Goal: Find specific page/section: Find specific page/section

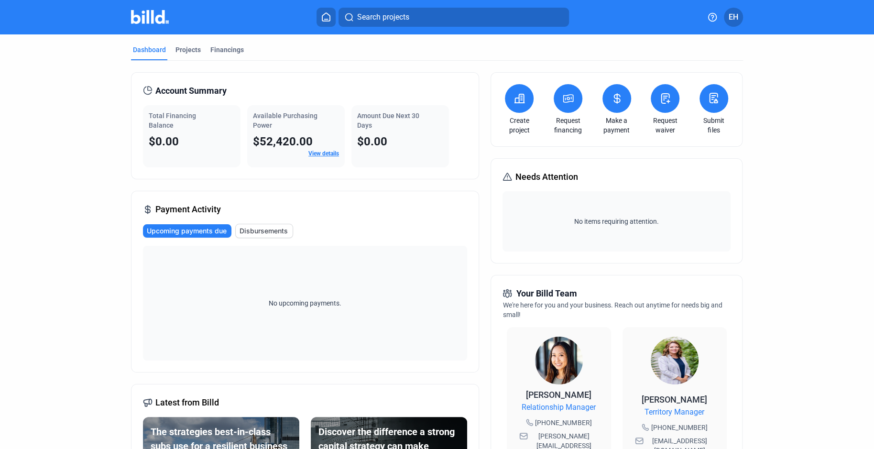
click at [319, 153] on link "View details" at bounding box center [323, 153] width 31 height 7
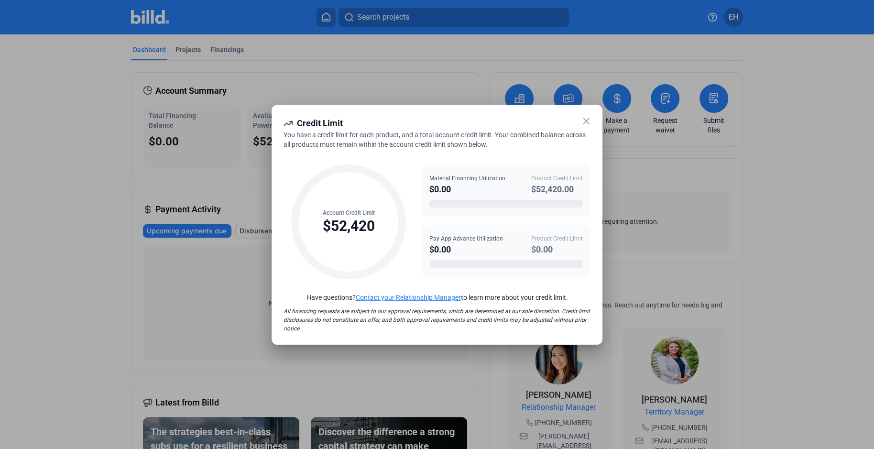
click at [583, 120] on icon at bounding box center [585, 120] width 11 height 11
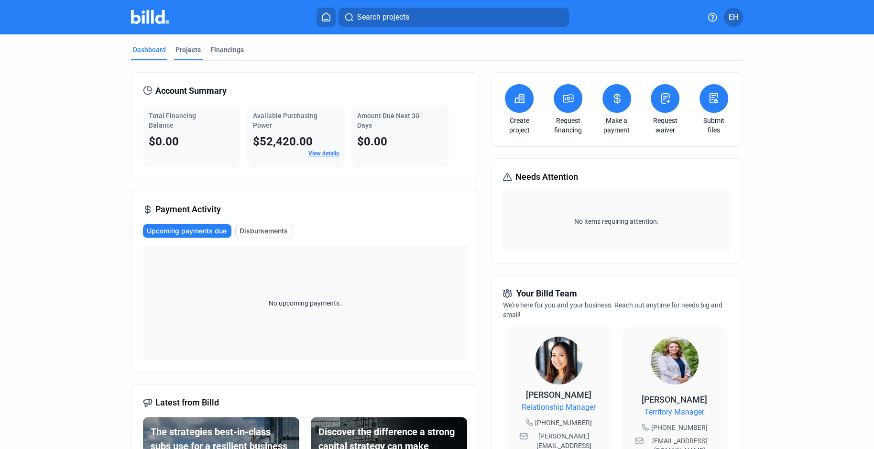
click at [182, 50] on div "Projects" at bounding box center [187, 50] width 25 height 10
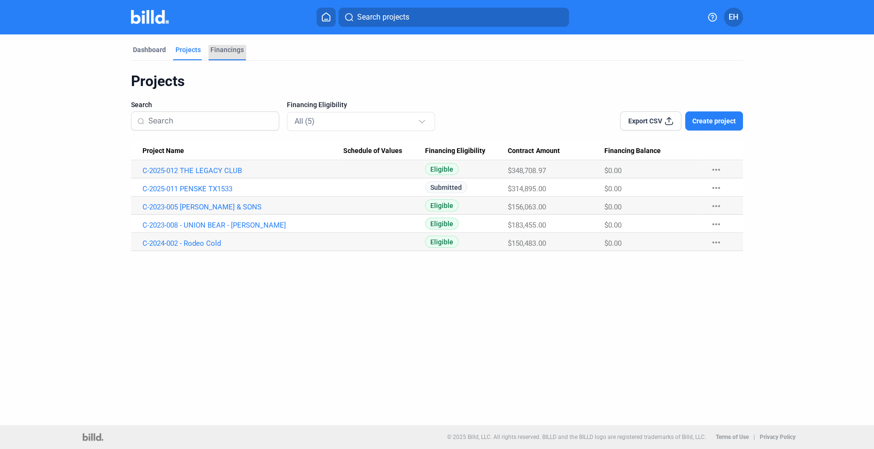
click at [228, 51] on div "Financings" at bounding box center [226, 50] width 33 height 10
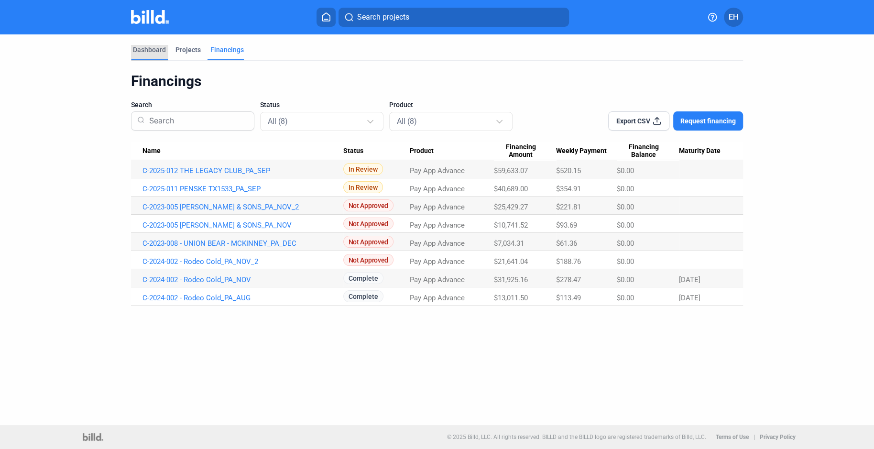
click at [158, 49] on div "Dashboard" at bounding box center [149, 50] width 33 height 10
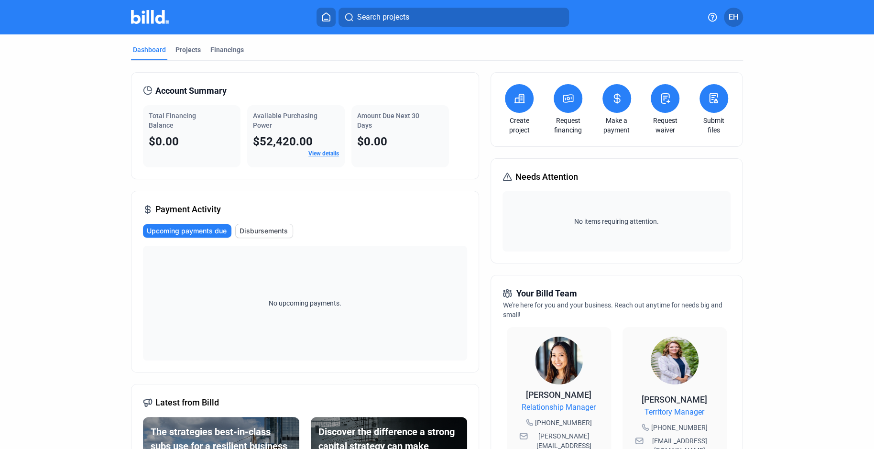
click at [319, 150] on link "View details" at bounding box center [323, 153] width 31 height 7
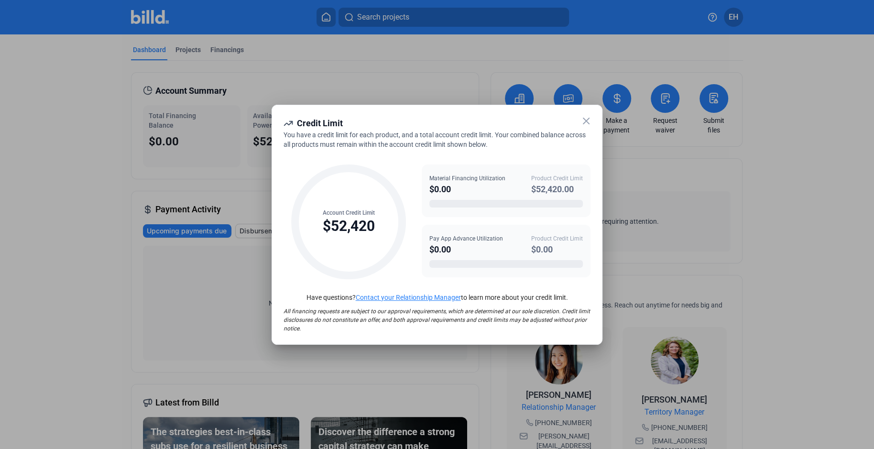
click at [585, 119] on icon at bounding box center [585, 120] width 11 height 11
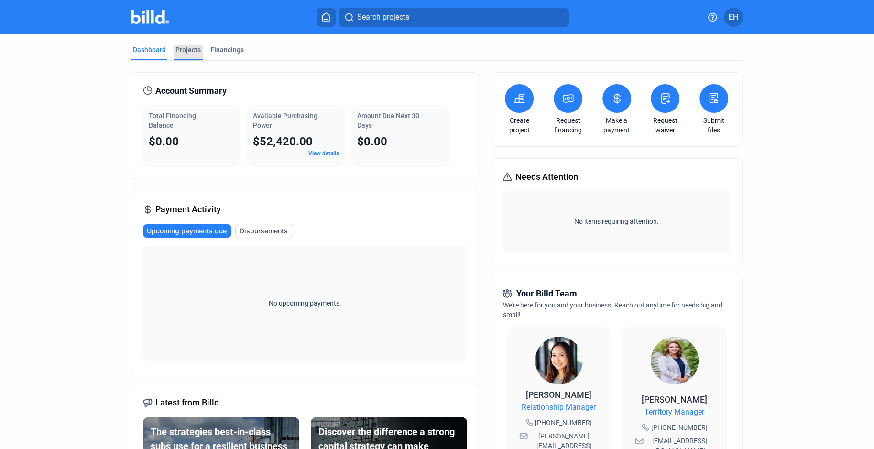
click at [186, 50] on div "Projects" at bounding box center [187, 50] width 25 height 10
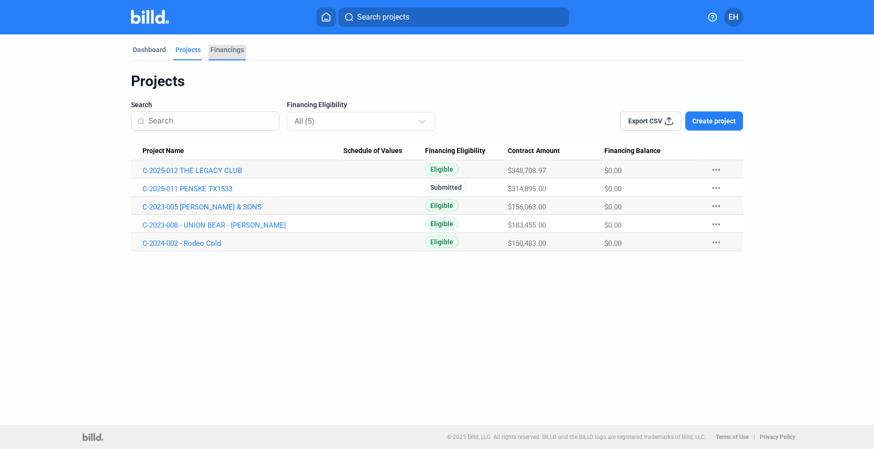
click at [220, 50] on div "Financings" at bounding box center [226, 50] width 33 height 10
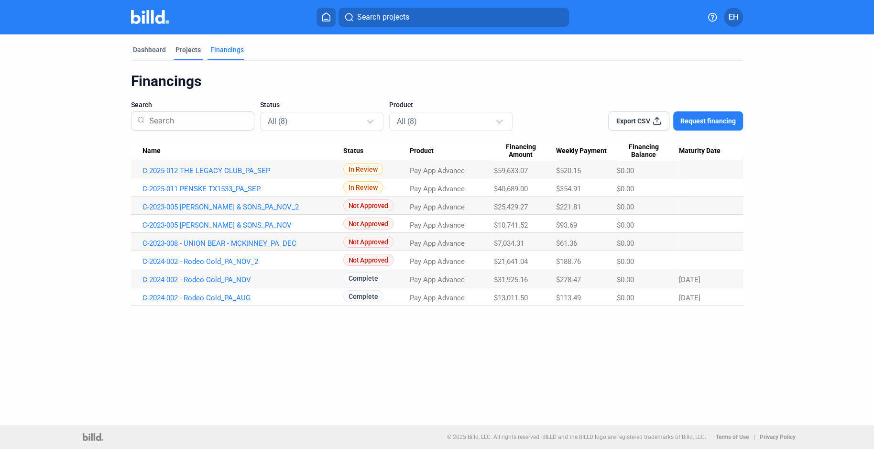
click at [179, 47] on div "Projects" at bounding box center [187, 50] width 25 height 10
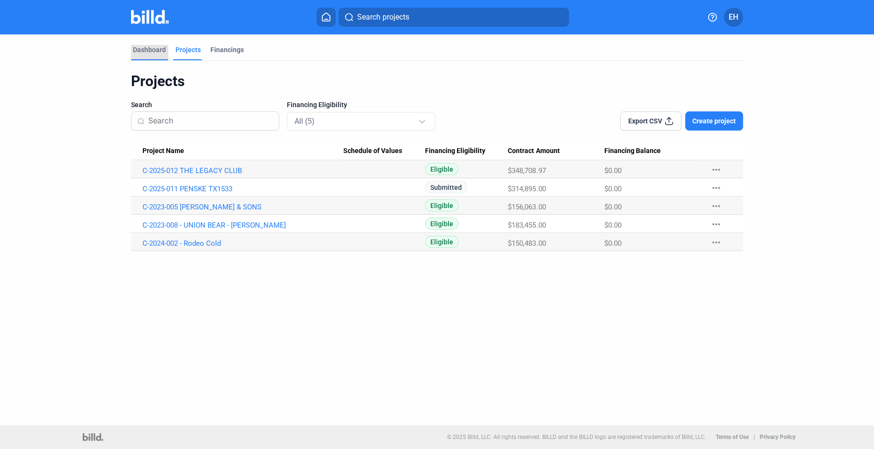
click at [154, 45] on div "Dashboard" at bounding box center [149, 50] width 33 height 10
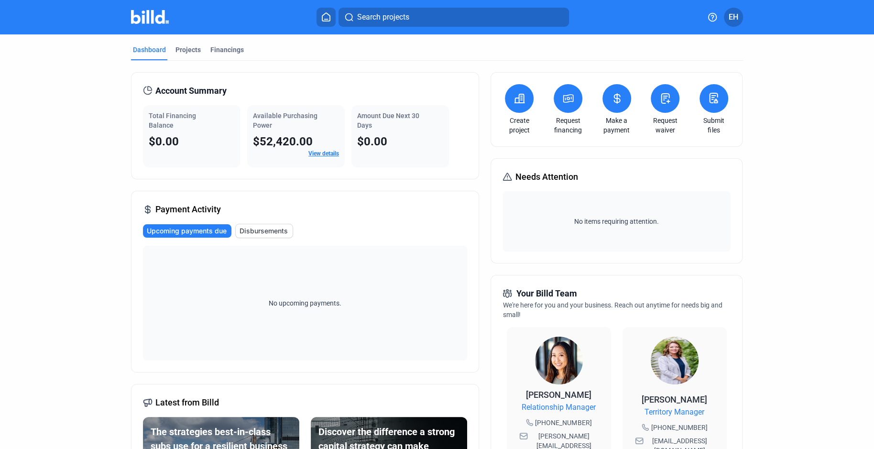
click at [325, 18] on icon at bounding box center [326, 16] width 10 height 9
click at [219, 49] on div "Financings" at bounding box center [226, 50] width 33 height 10
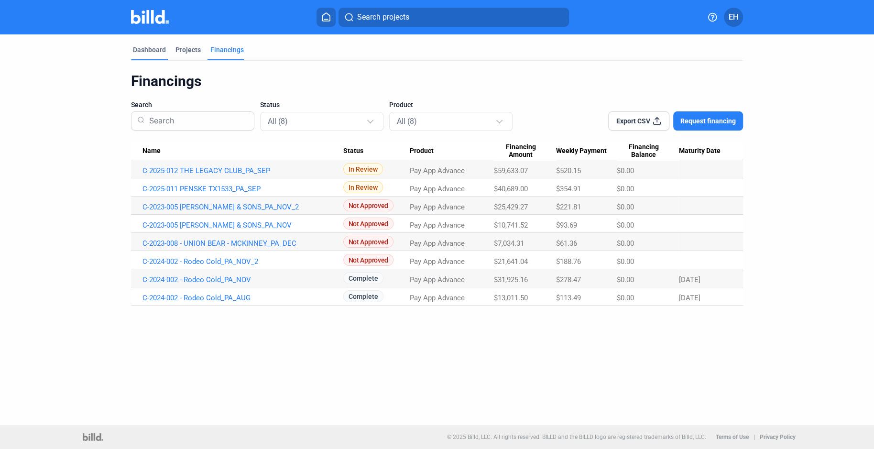
click at [149, 49] on div "Dashboard" at bounding box center [149, 50] width 33 height 10
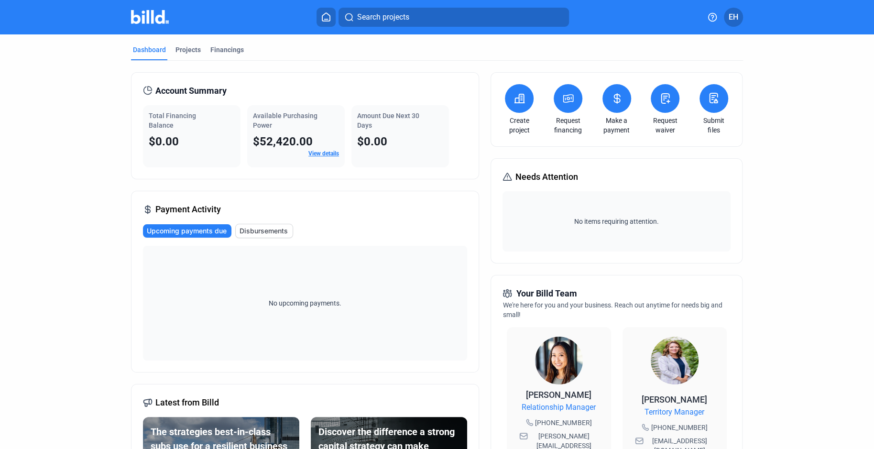
click at [184, 230] on span "Upcoming payments due" at bounding box center [187, 231] width 80 height 10
click at [185, 48] on div "Projects" at bounding box center [187, 50] width 25 height 10
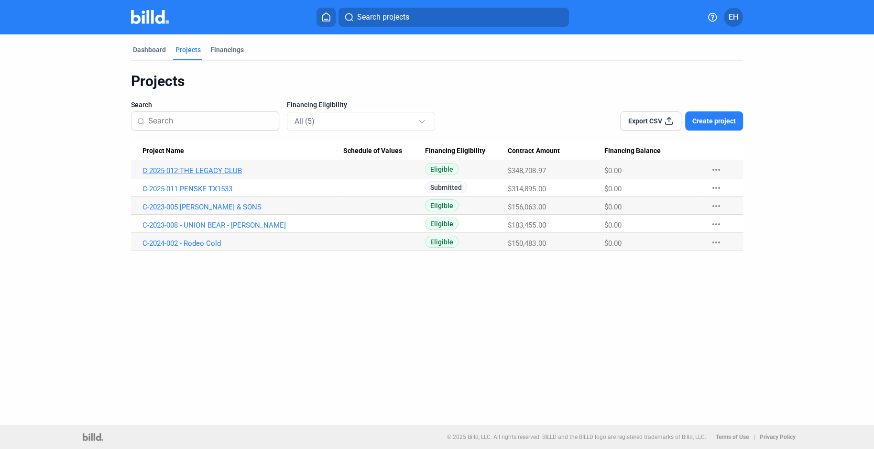
click at [197, 169] on link "C-2025-012 THE LEGACY CLUB" at bounding box center [242, 170] width 201 height 9
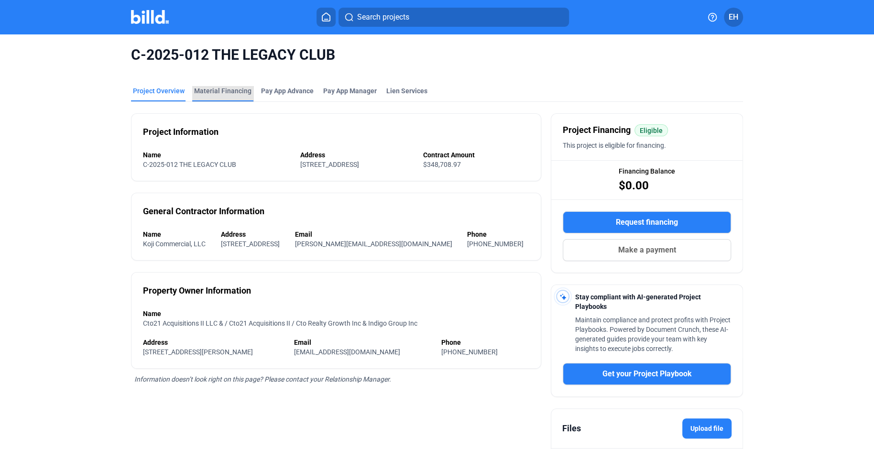
click at [220, 90] on div "Material Financing" at bounding box center [222, 91] width 57 height 10
